Goal: Task Accomplishment & Management: Manage account settings

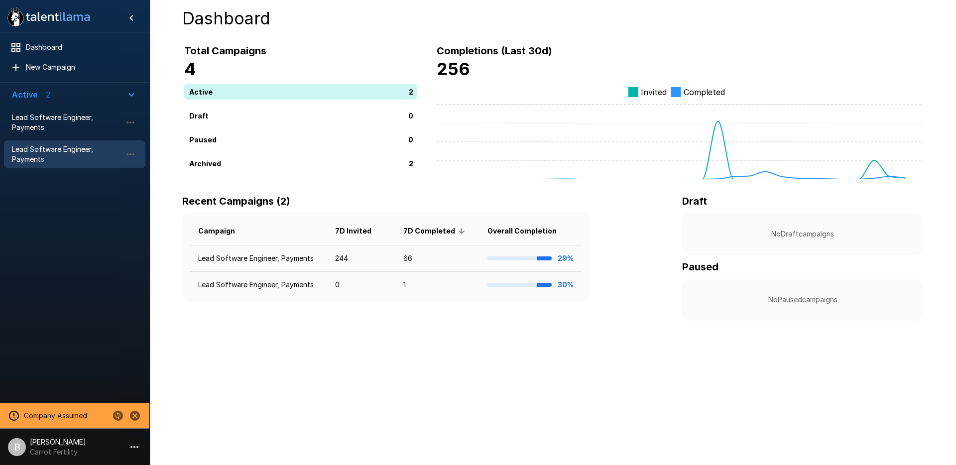
click at [29, 156] on span "Lead Software Engineer, Payments" at bounding box center [67, 154] width 110 height 20
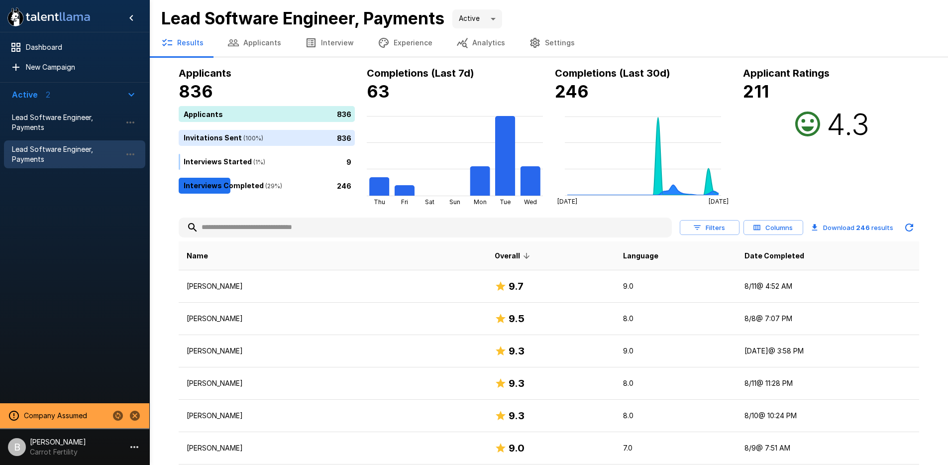
click at [256, 49] on button "Applicants" at bounding box center [255, 43] width 78 height 28
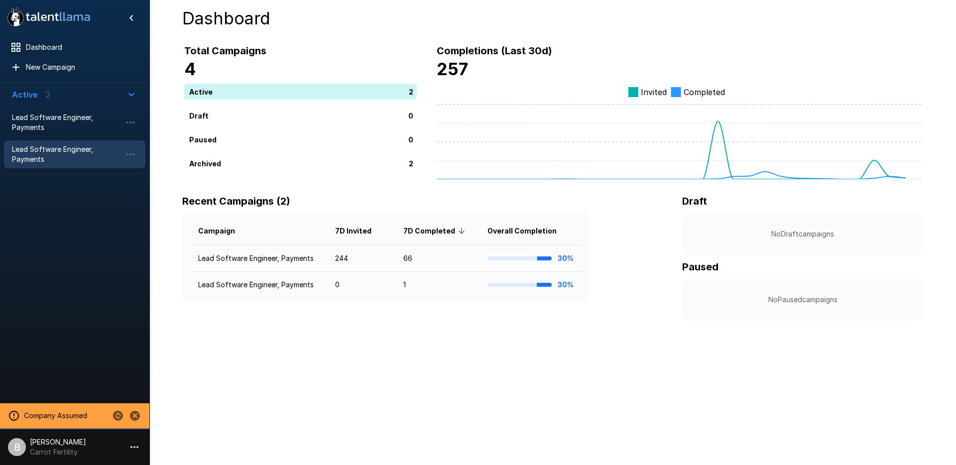
click at [43, 158] on span "Lead Software Engineer, Payments" at bounding box center [67, 154] width 110 height 20
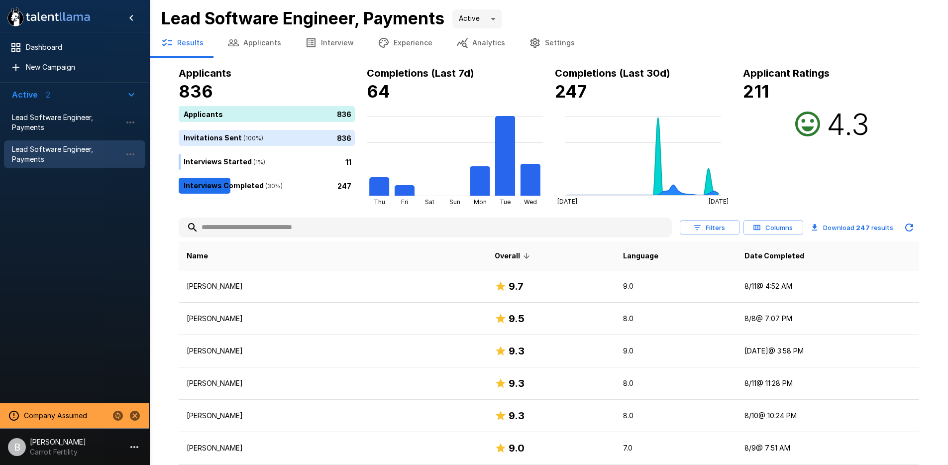
click at [481, 46] on button "Analytics" at bounding box center [481, 43] width 73 height 28
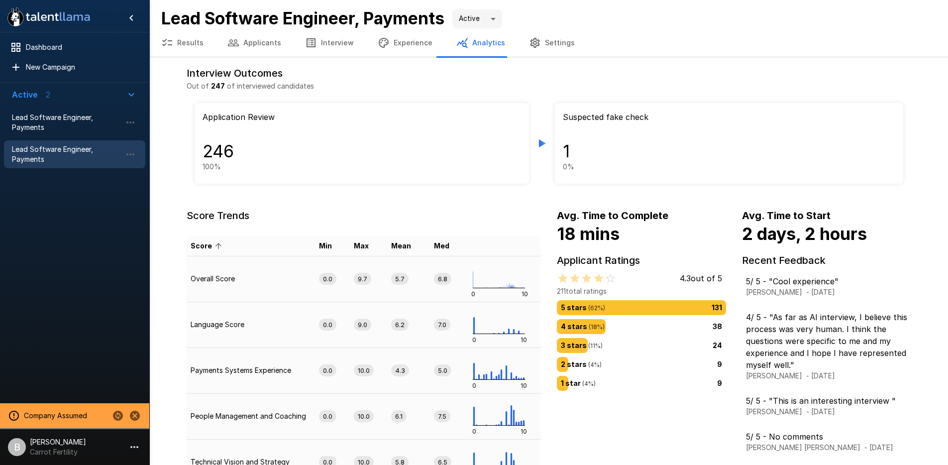
click at [242, 45] on button "Applicants" at bounding box center [255, 43] width 78 height 28
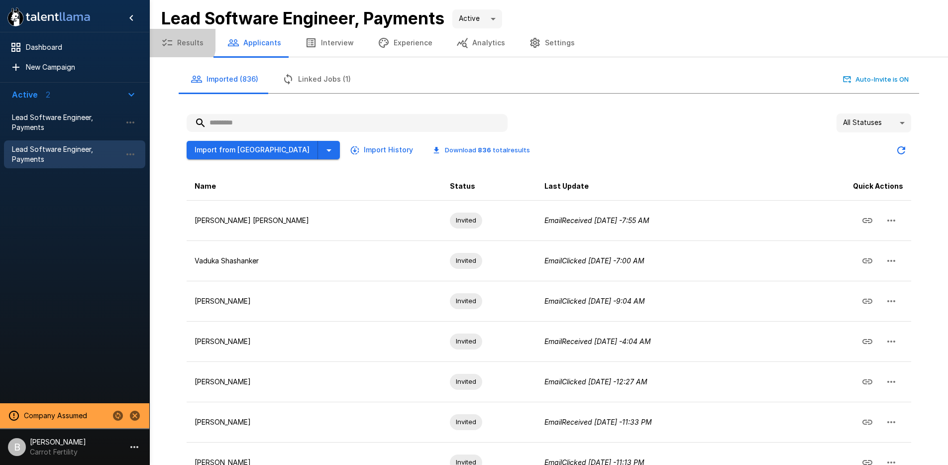
click at [155, 40] on button "Results" at bounding box center [182, 43] width 66 height 28
